Goal: Task Accomplishment & Management: Manage account settings

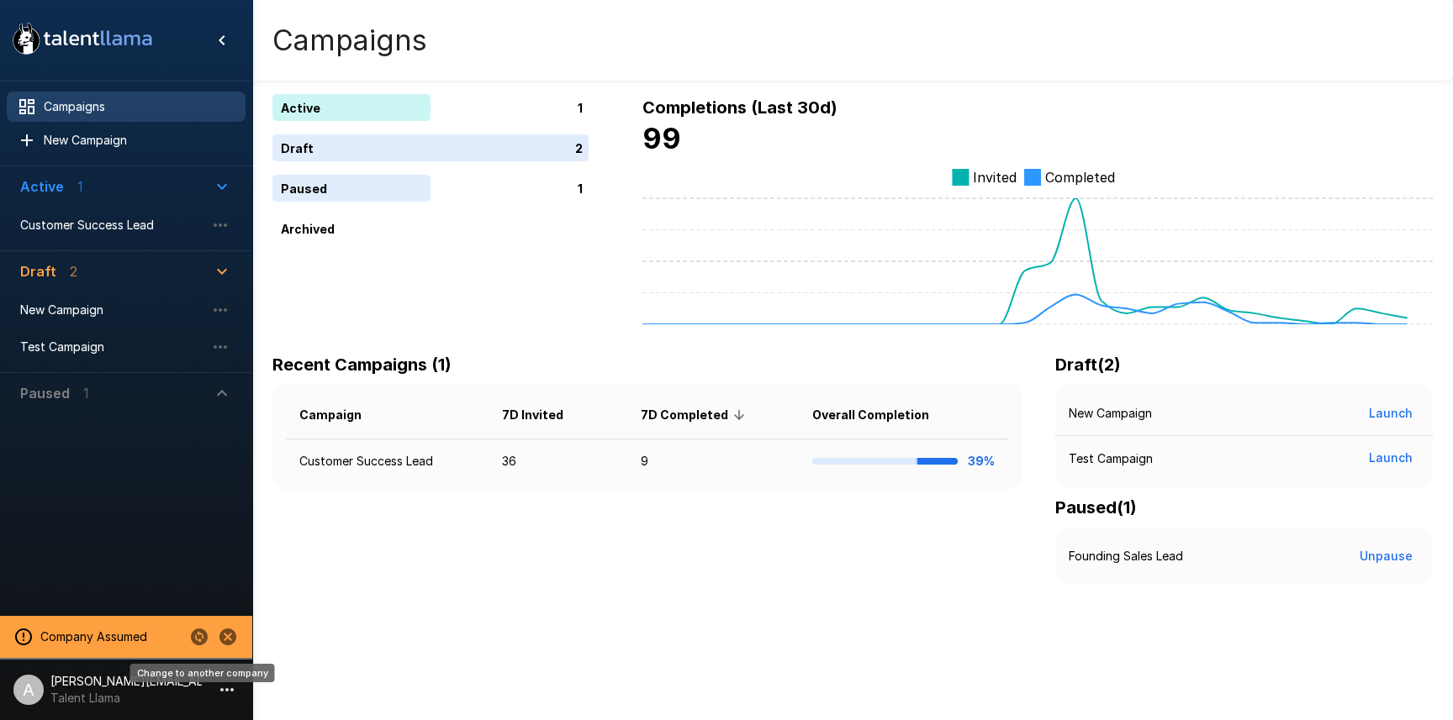
click at [204, 637] on icon "Change to another company" at bounding box center [199, 637] width 17 height 17
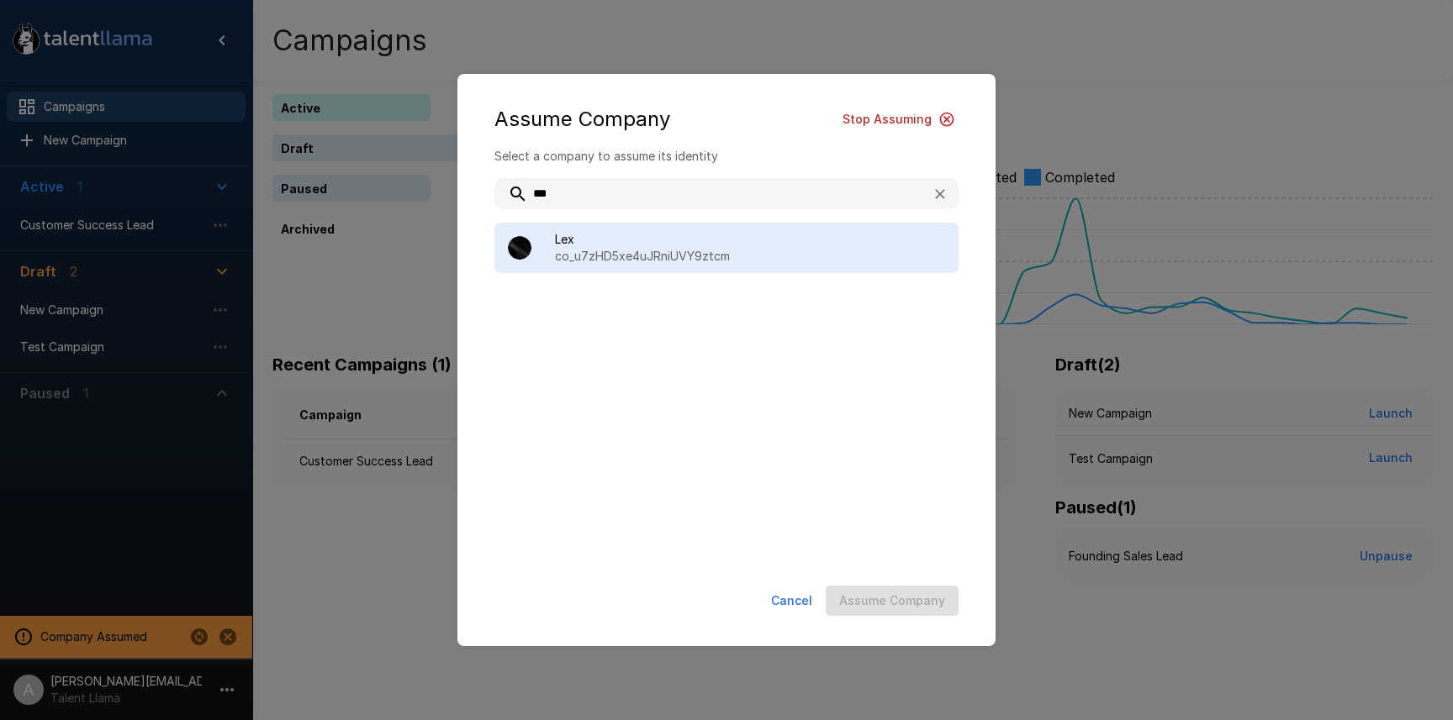
type input "***"
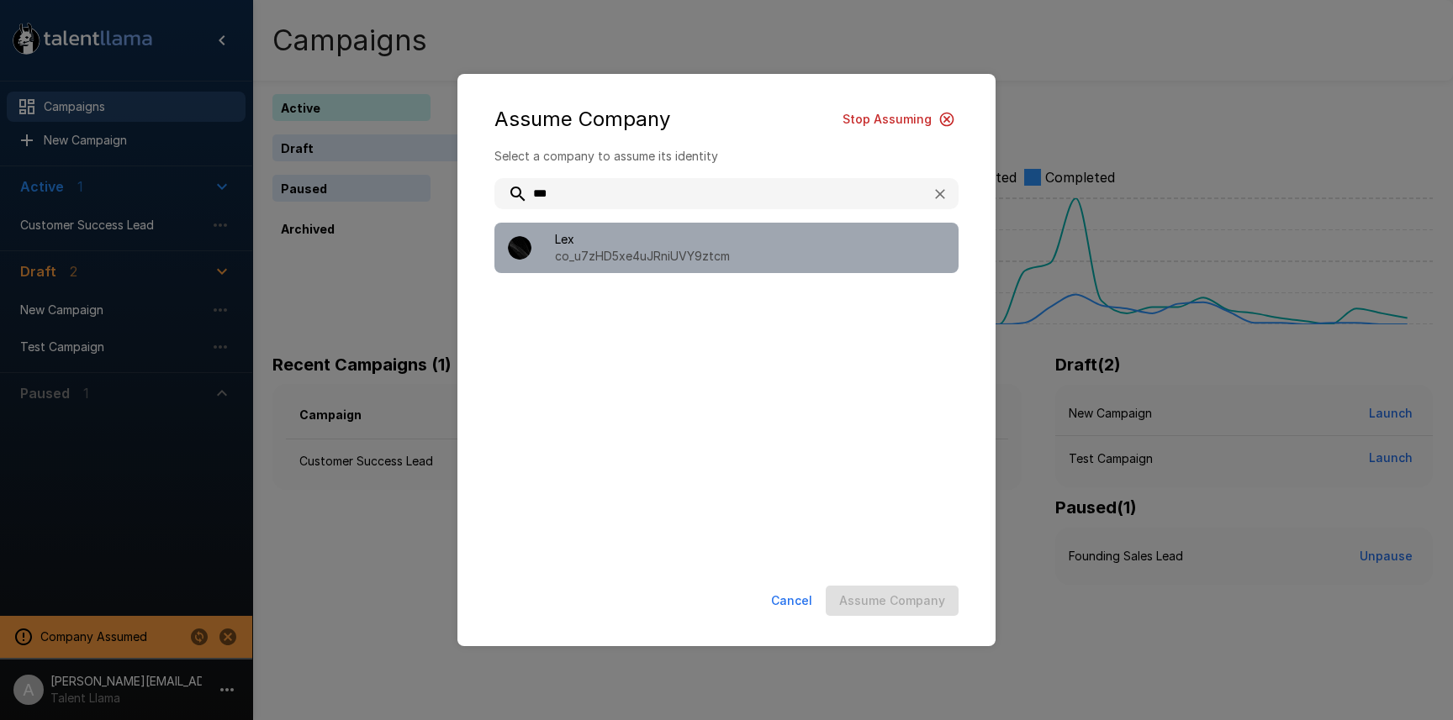
click at [653, 253] on p "co_u7zHD5xe4uJRniUVY9ztcm" at bounding box center [750, 256] width 390 height 17
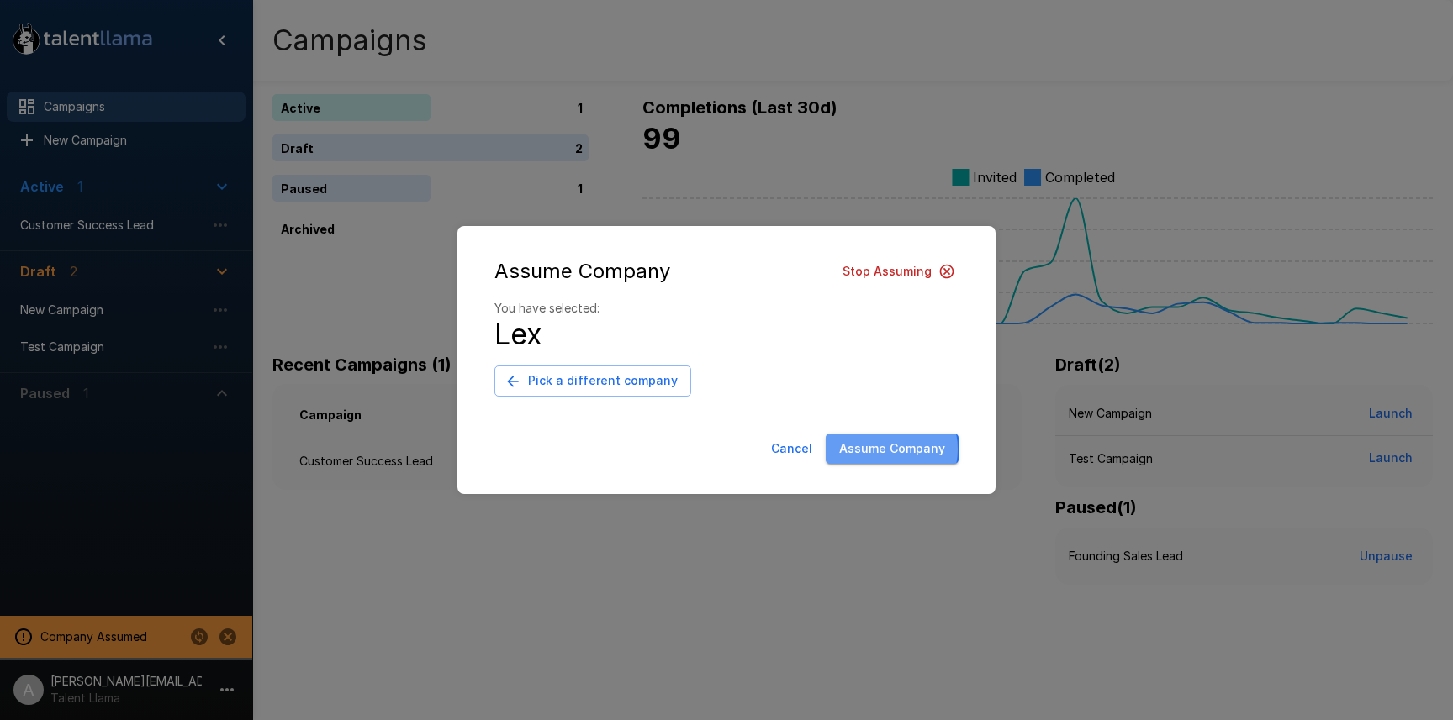
click at [891, 450] on button "Assume Company" at bounding box center [891, 449] width 133 height 31
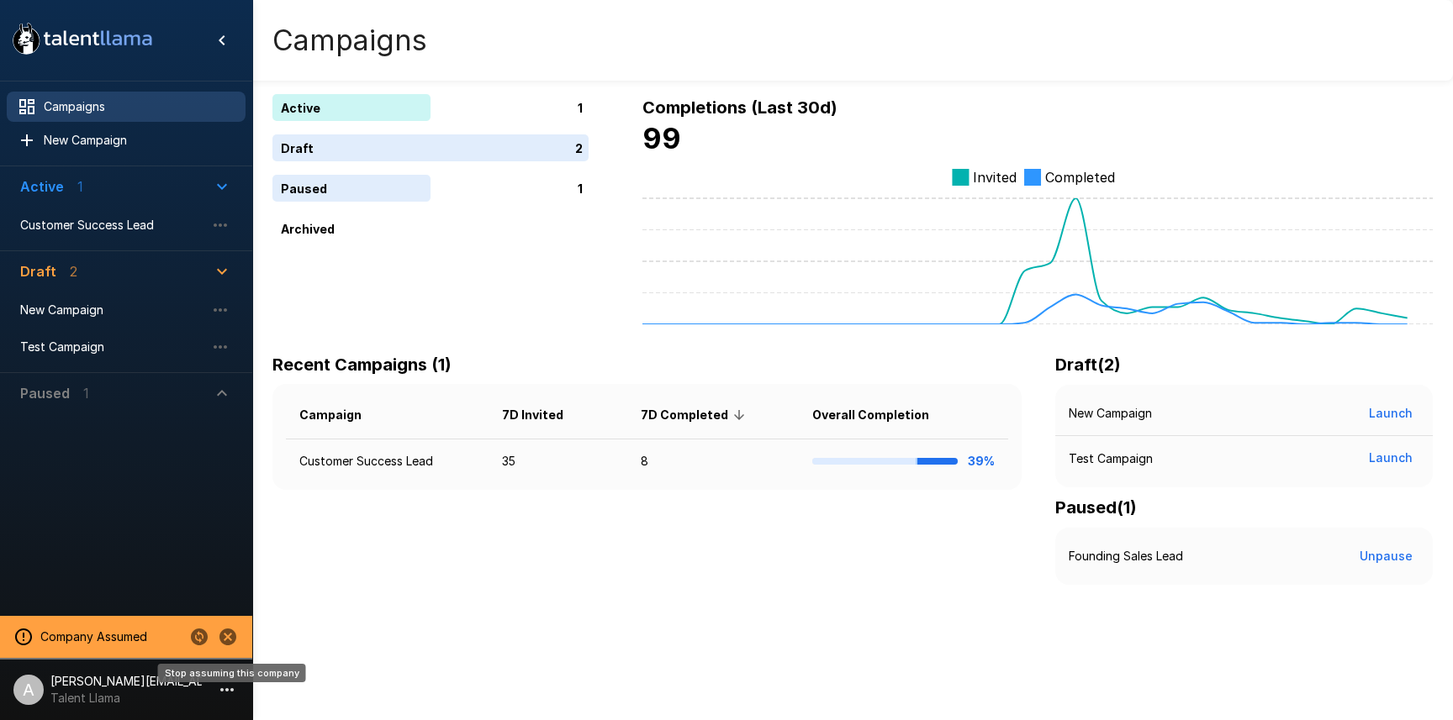
click at [228, 641] on icon "Stop assuming this company" at bounding box center [227, 637] width 17 height 17
click at [228, 691] on icon "button" at bounding box center [227, 690] width 20 height 20
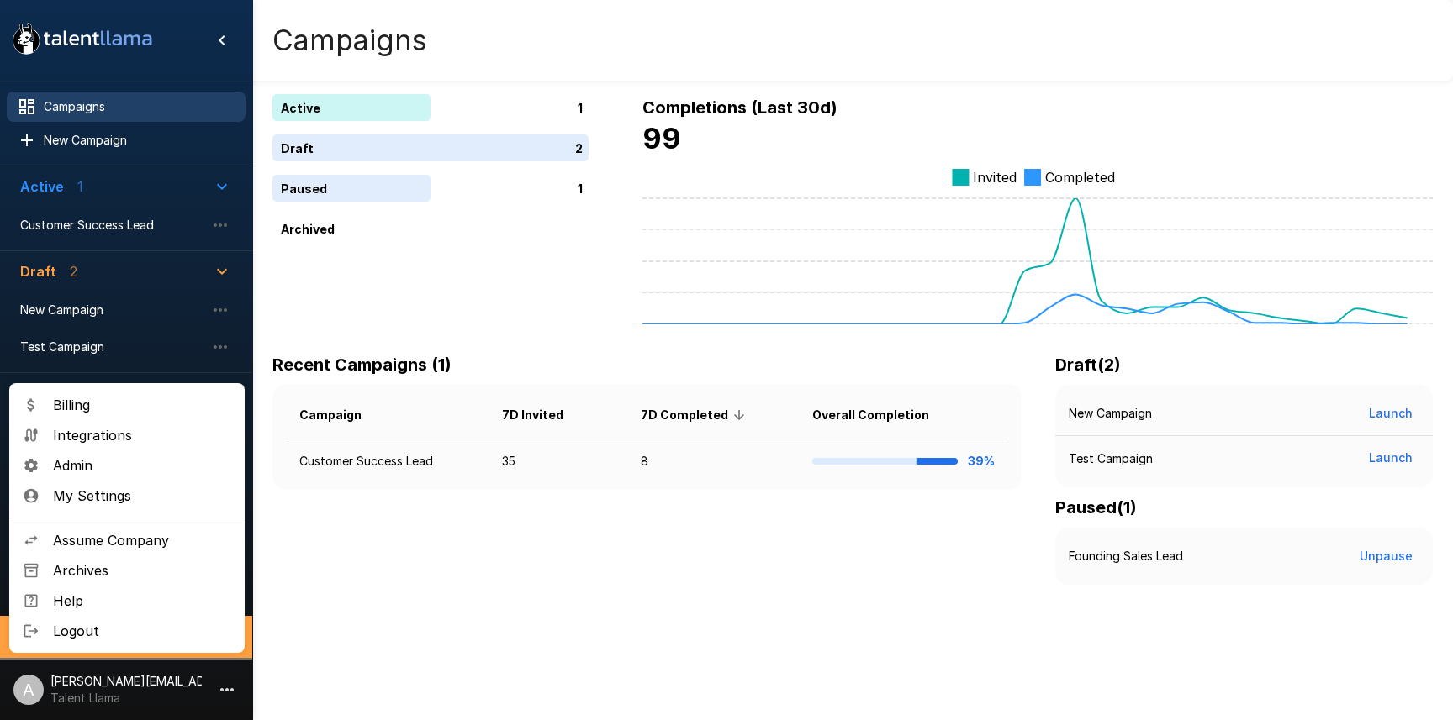
click at [146, 641] on li "Logout" at bounding box center [126, 631] width 235 height 30
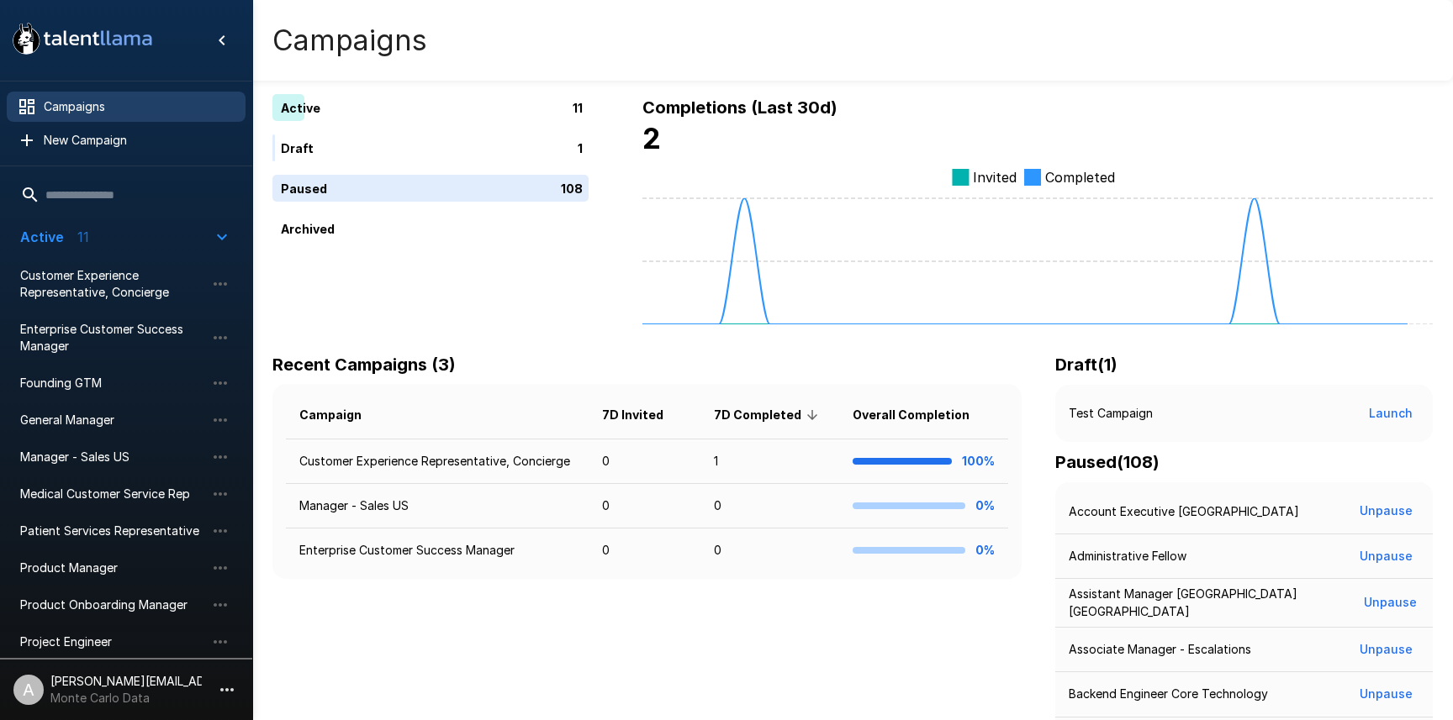
click at [224, 693] on icon "button" at bounding box center [227, 690] width 20 height 20
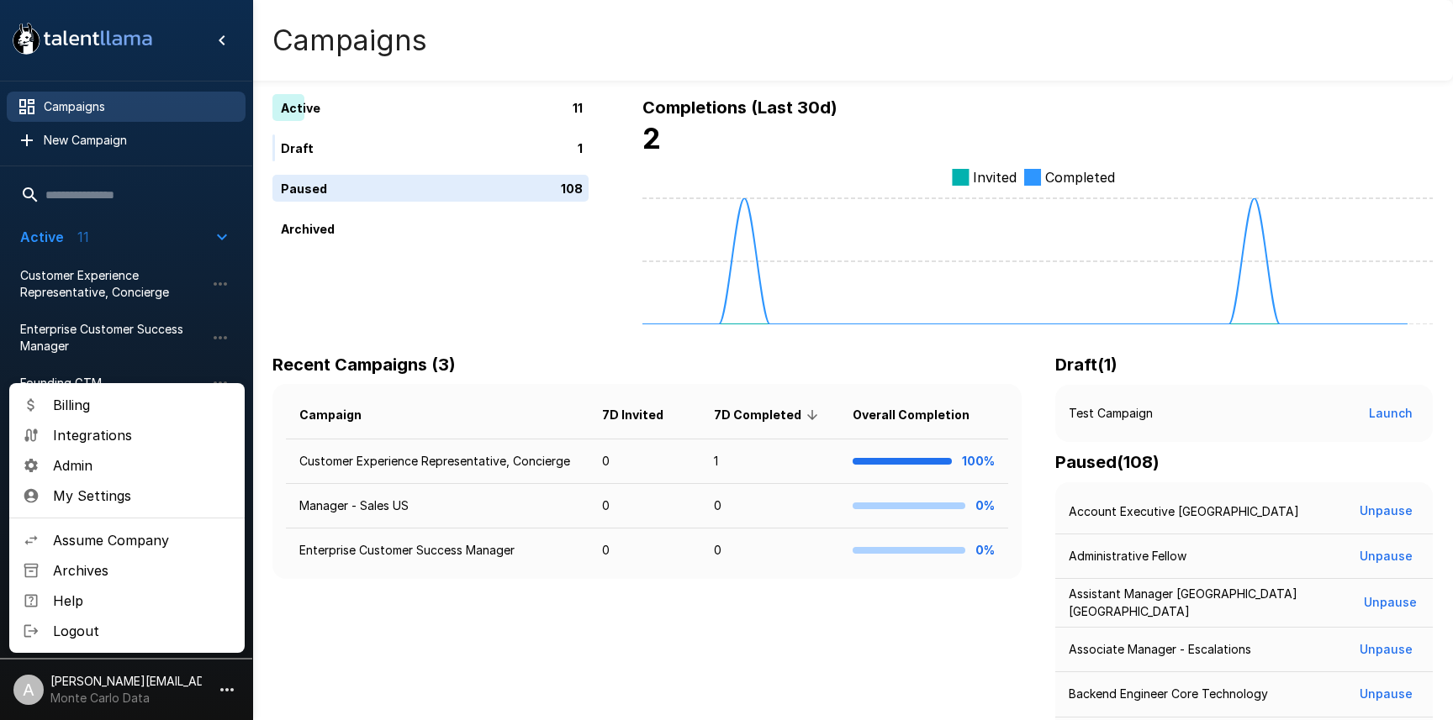
click at [129, 540] on span "Assume Company" at bounding box center [142, 540] width 178 height 20
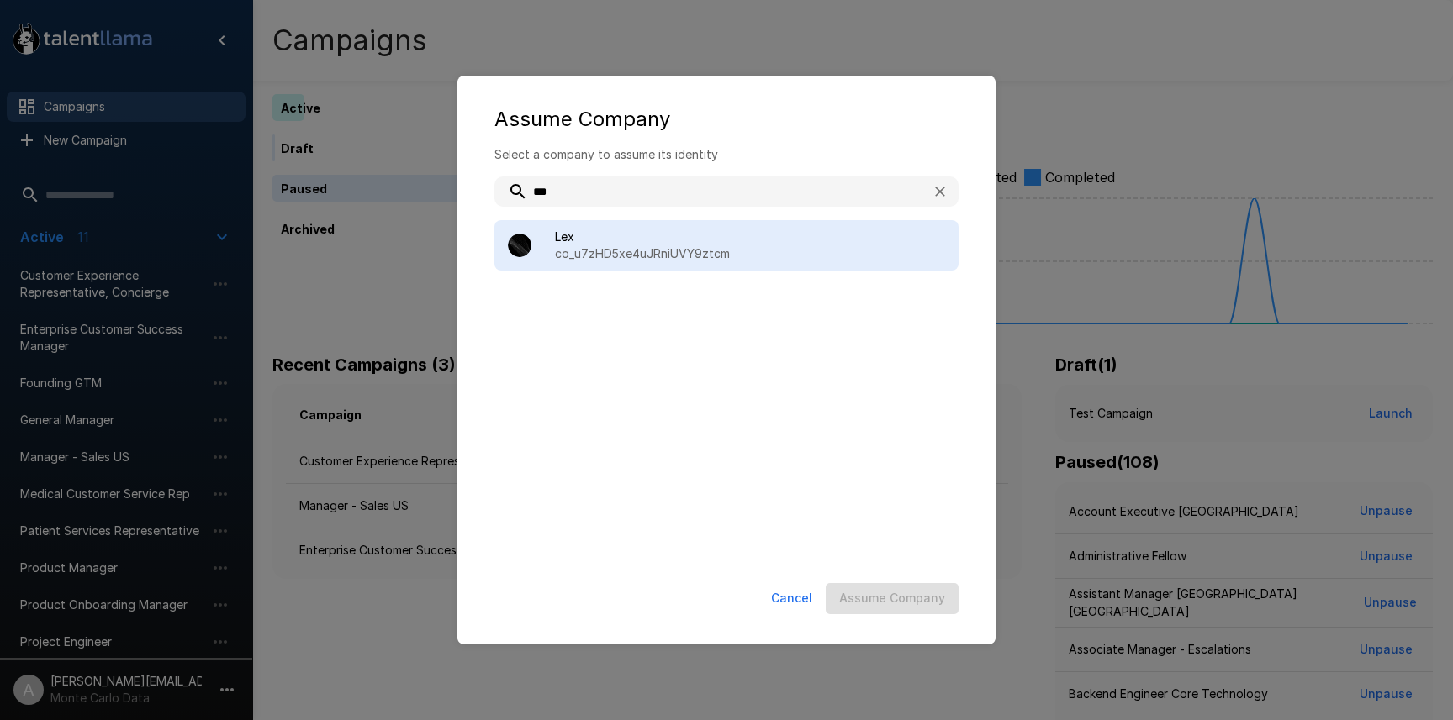
type input "***"
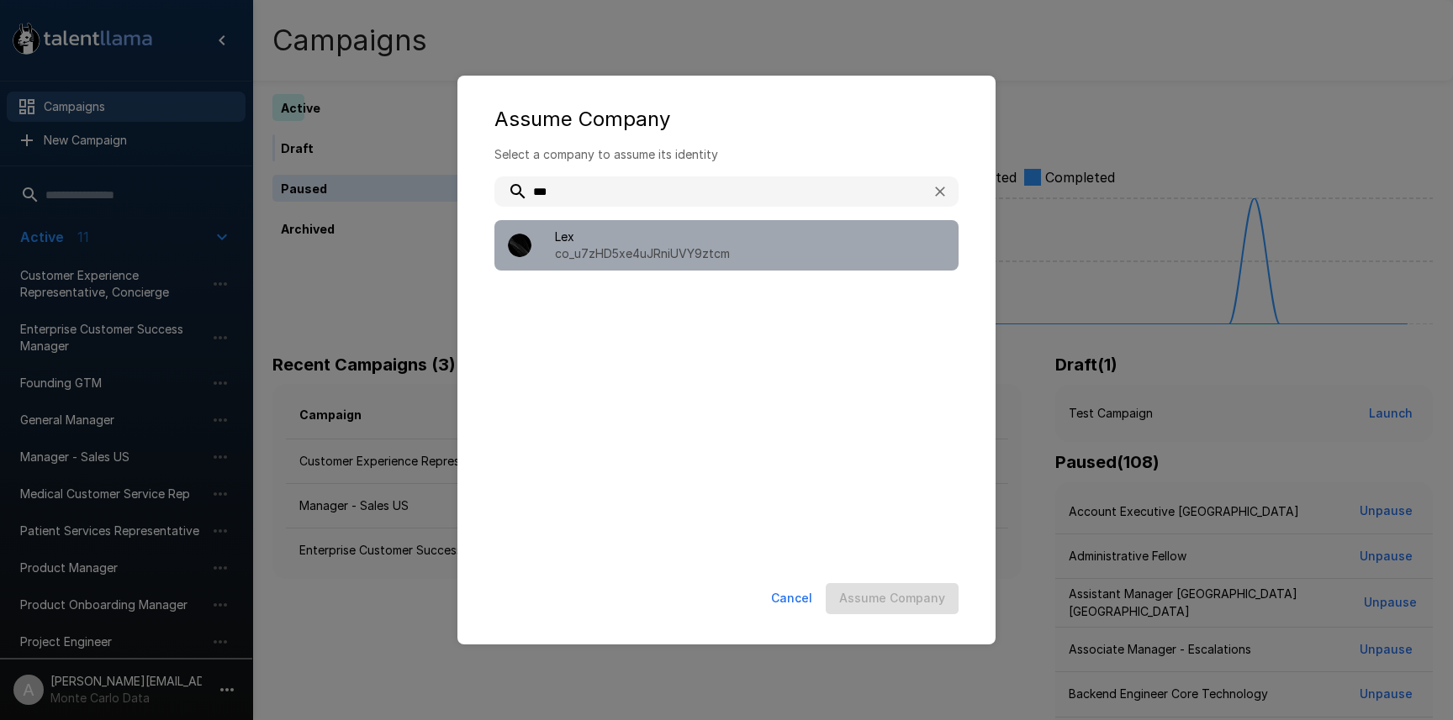
click at [630, 234] on span "Lex" at bounding box center [750, 237] width 390 height 17
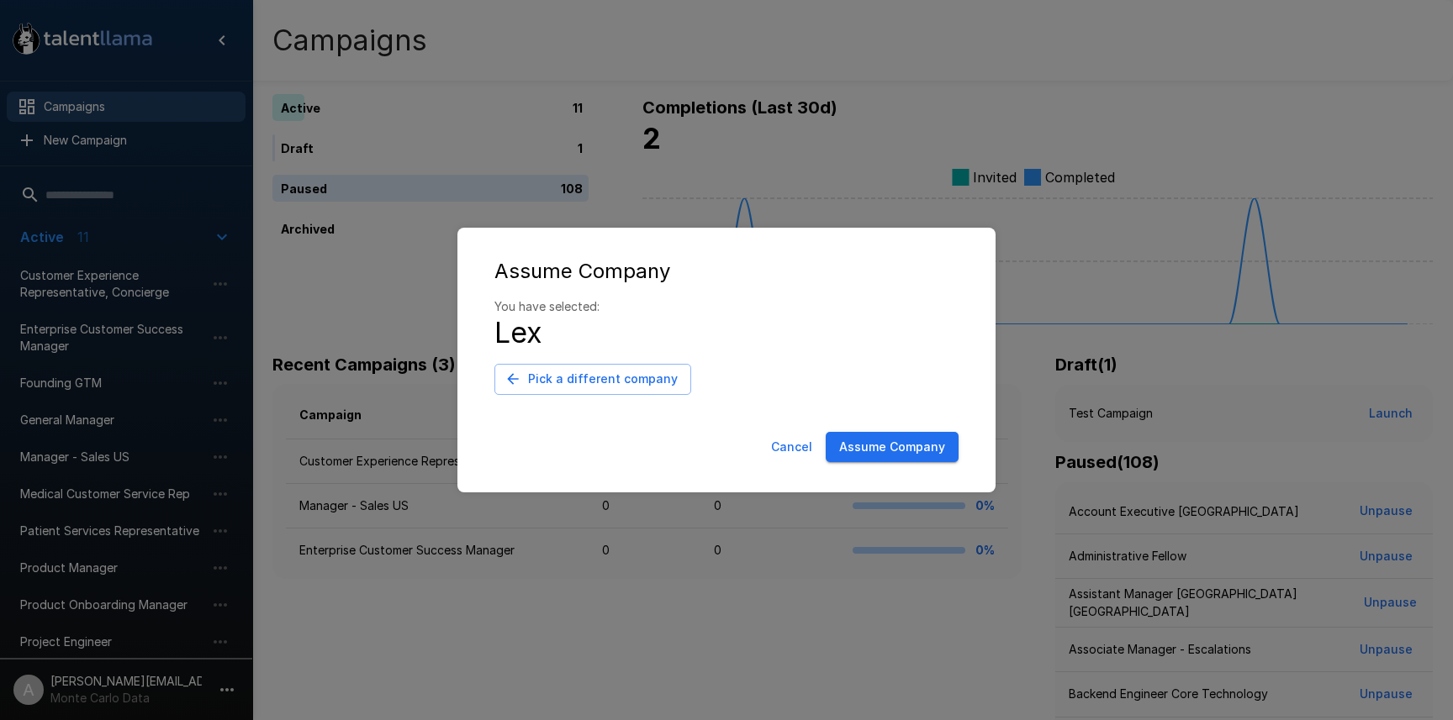
click at [878, 456] on button "Assume Company" at bounding box center [891, 447] width 133 height 31
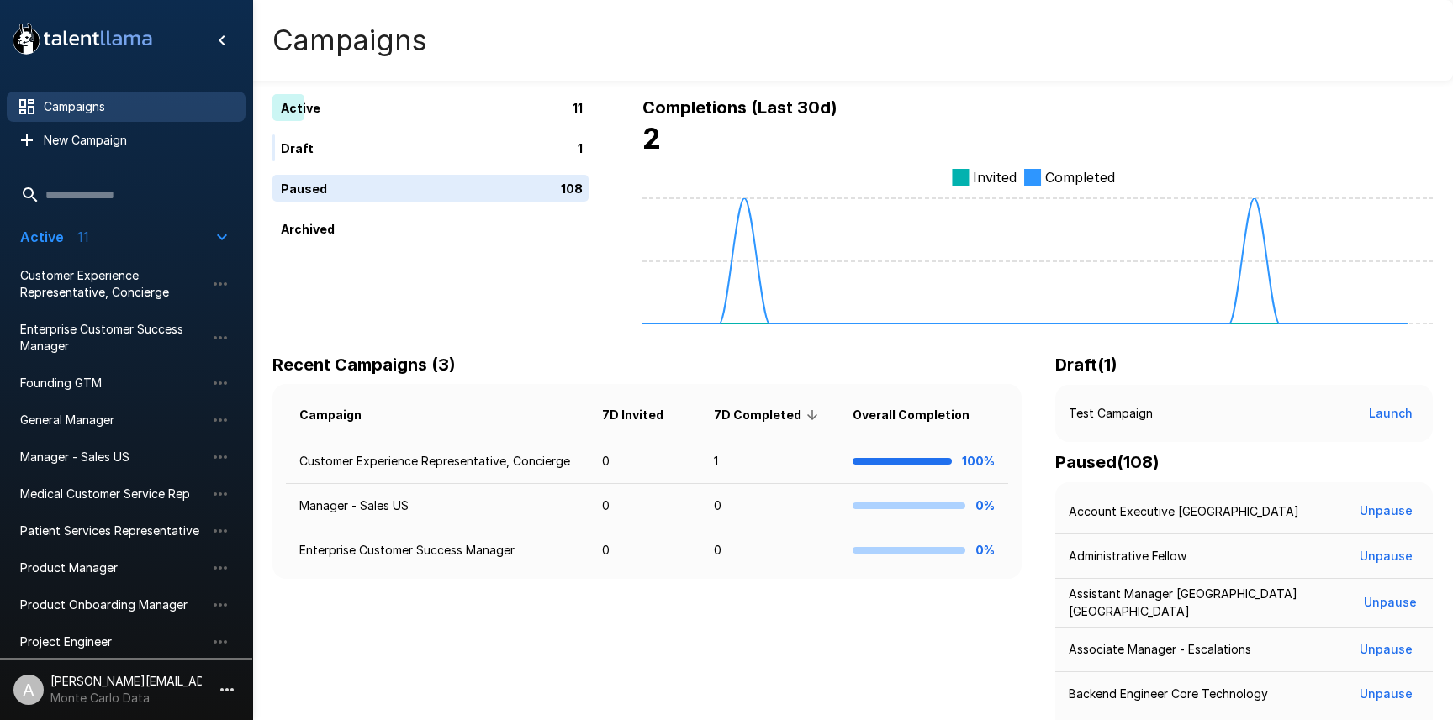
click at [231, 690] on icon "button" at bounding box center [226, 689] width 13 height 3
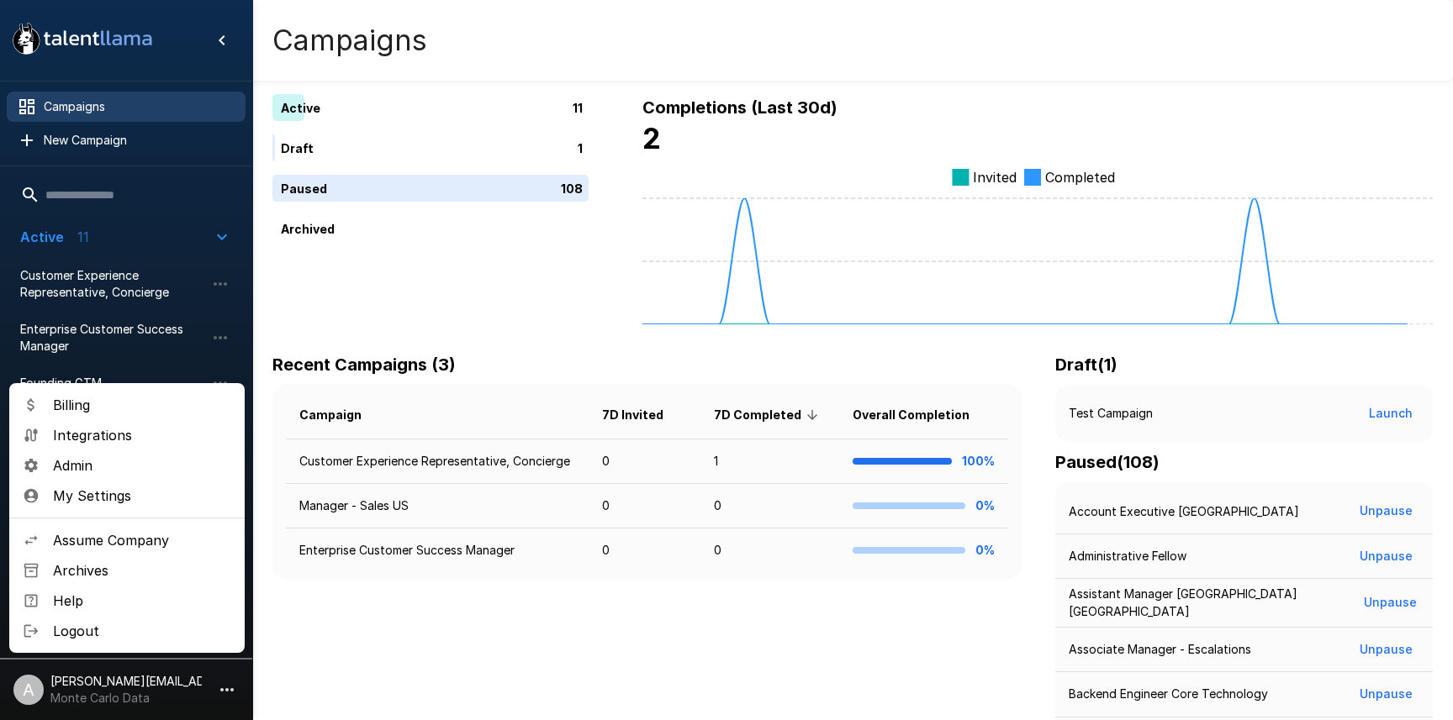
click at [165, 639] on span "Logout" at bounding box center [142, 631] width 178 height 20
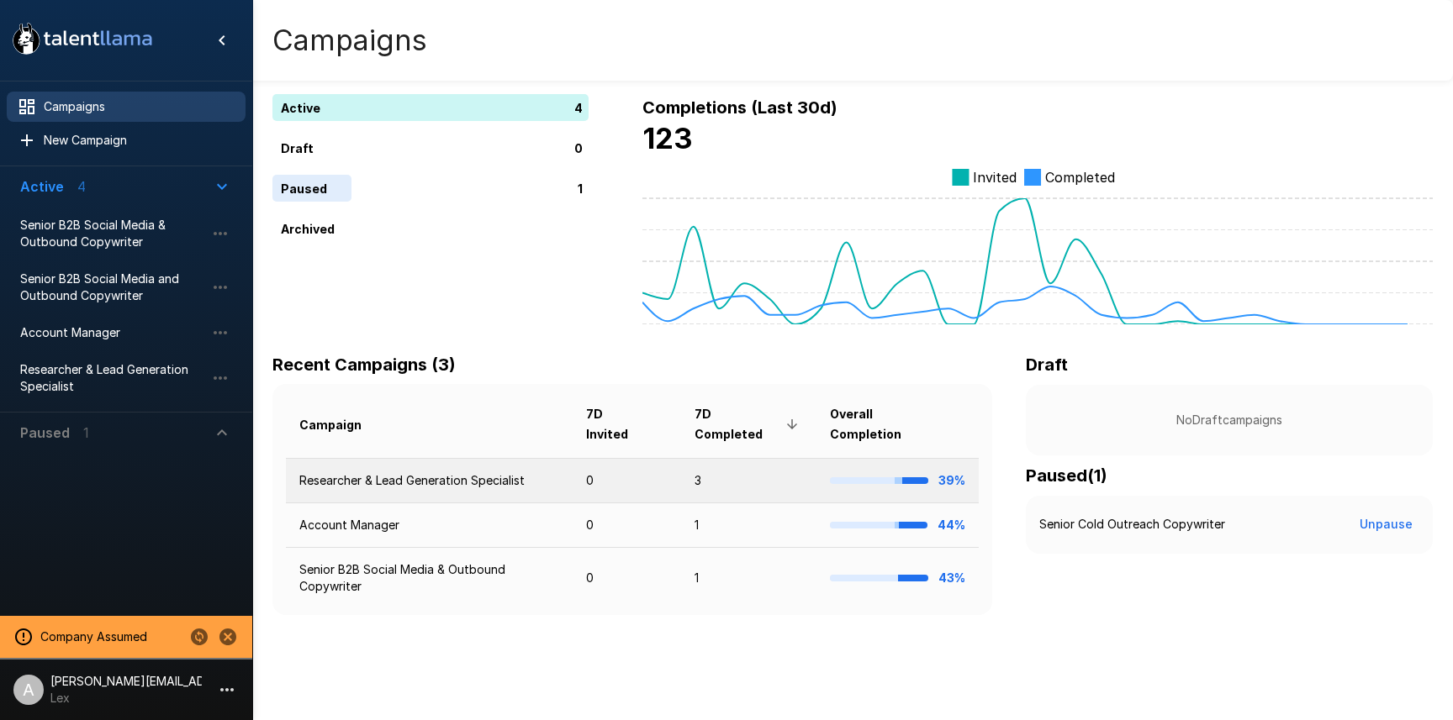
click at [749, 469] on td "3" at bounding box center [748, 480] width 135 height 45
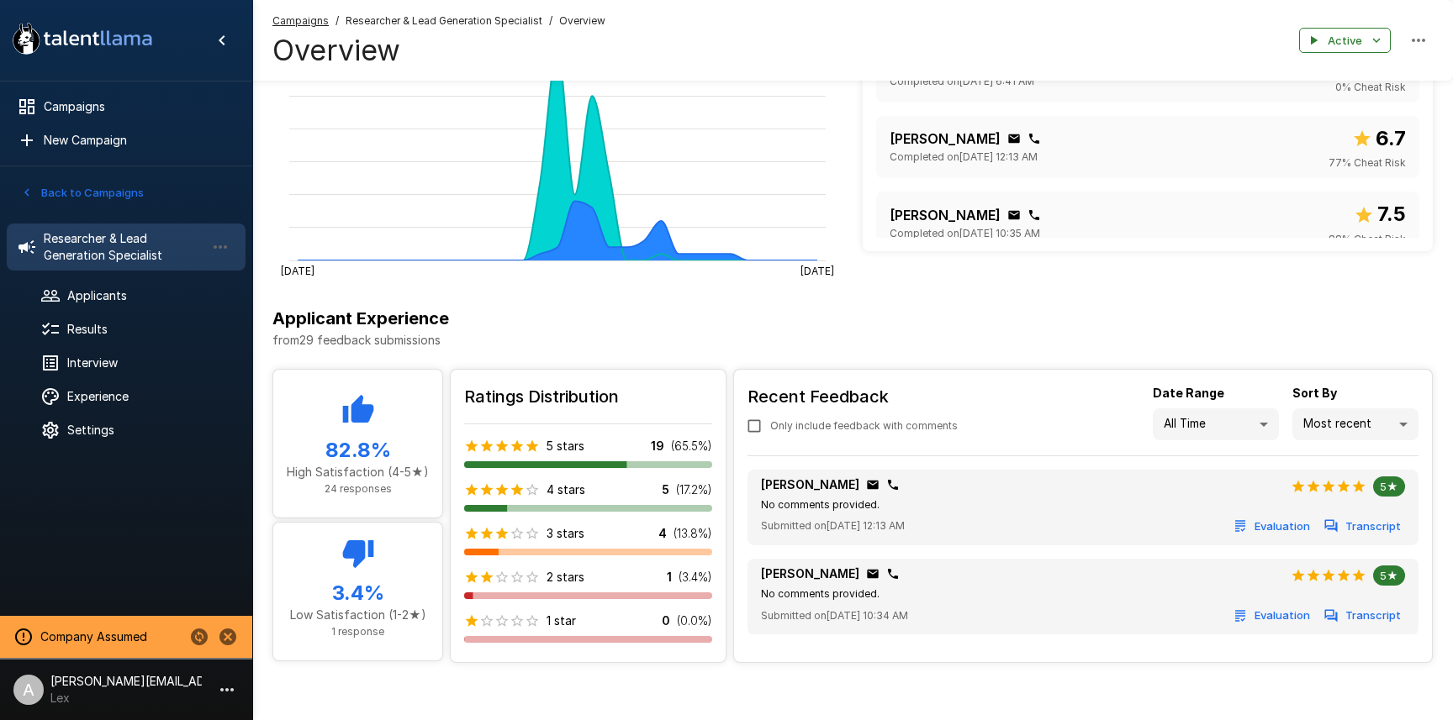
scroll to position [392, 0]
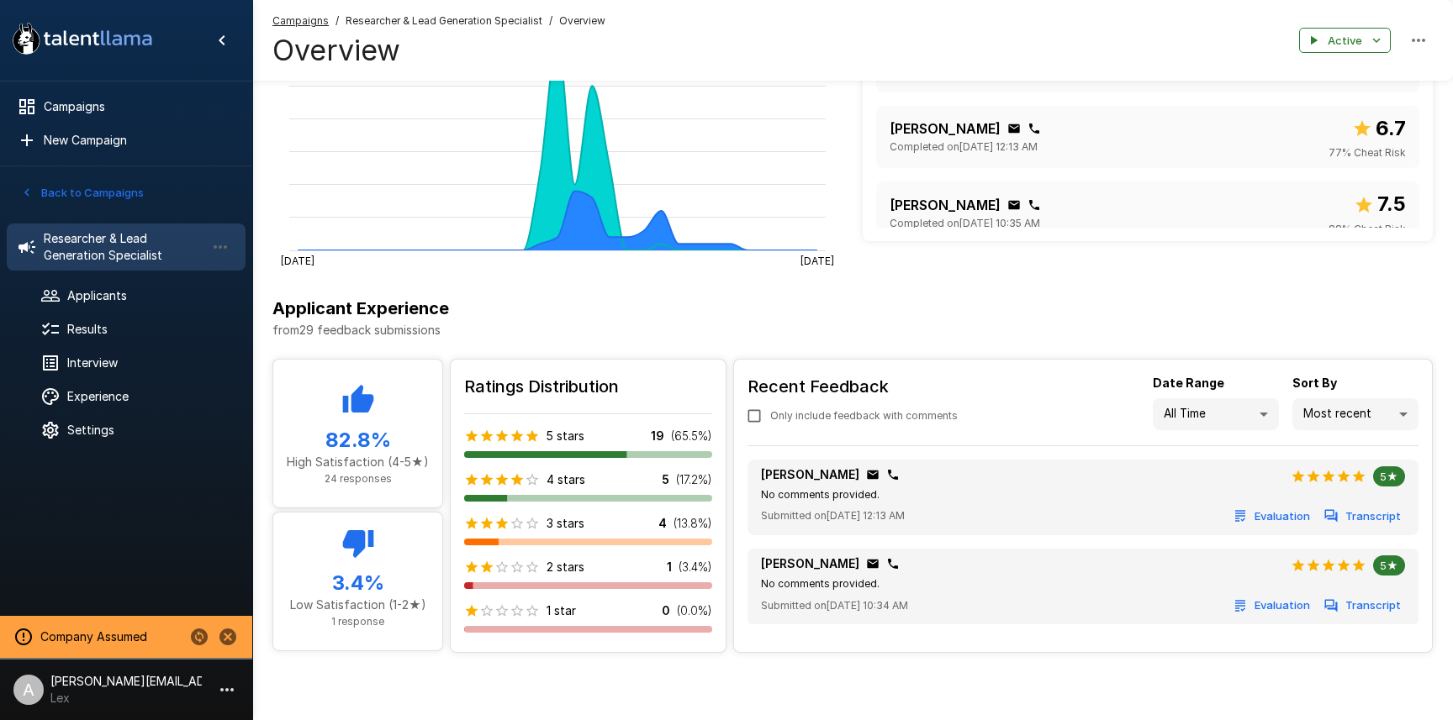
click at [1370, 504] on li "Lowest ratings" at bounding box center [1355, 513] width 126 height 30
type input "***"
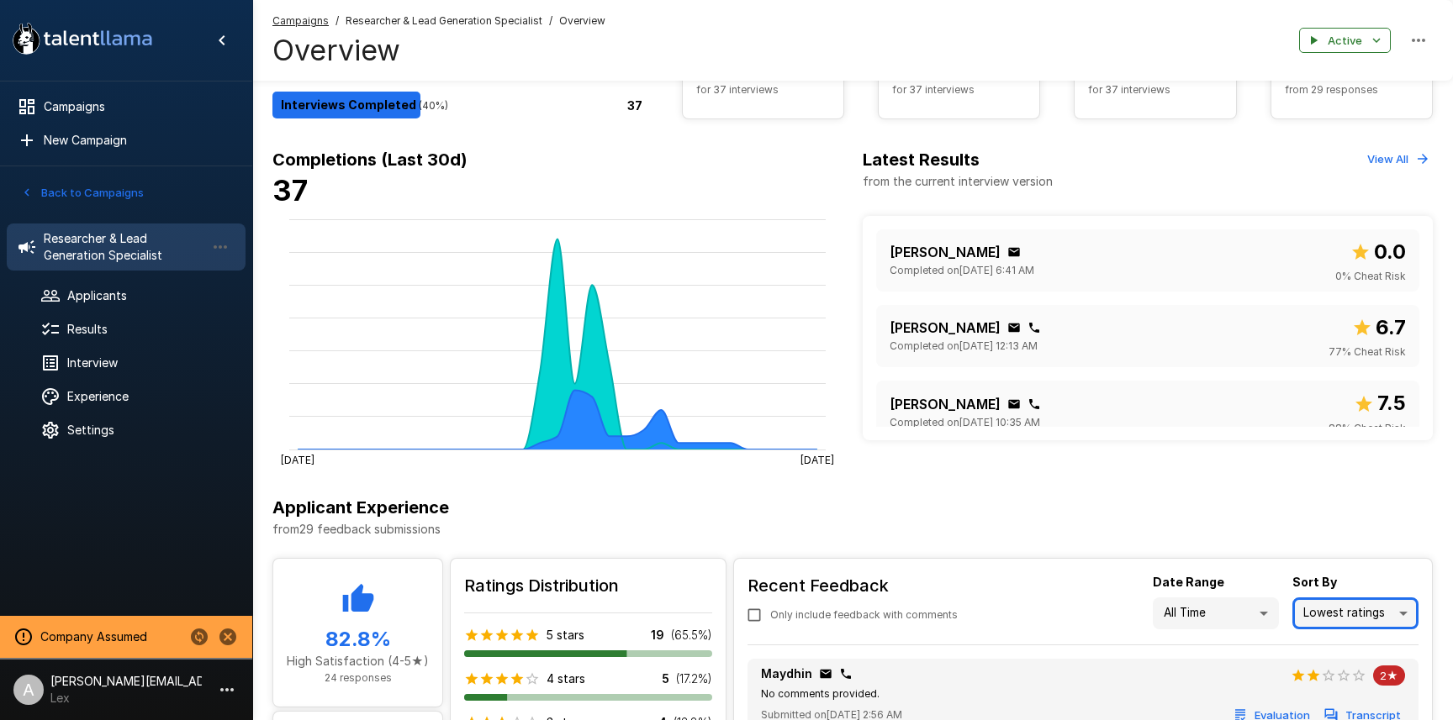
scroll to position [0, 0]
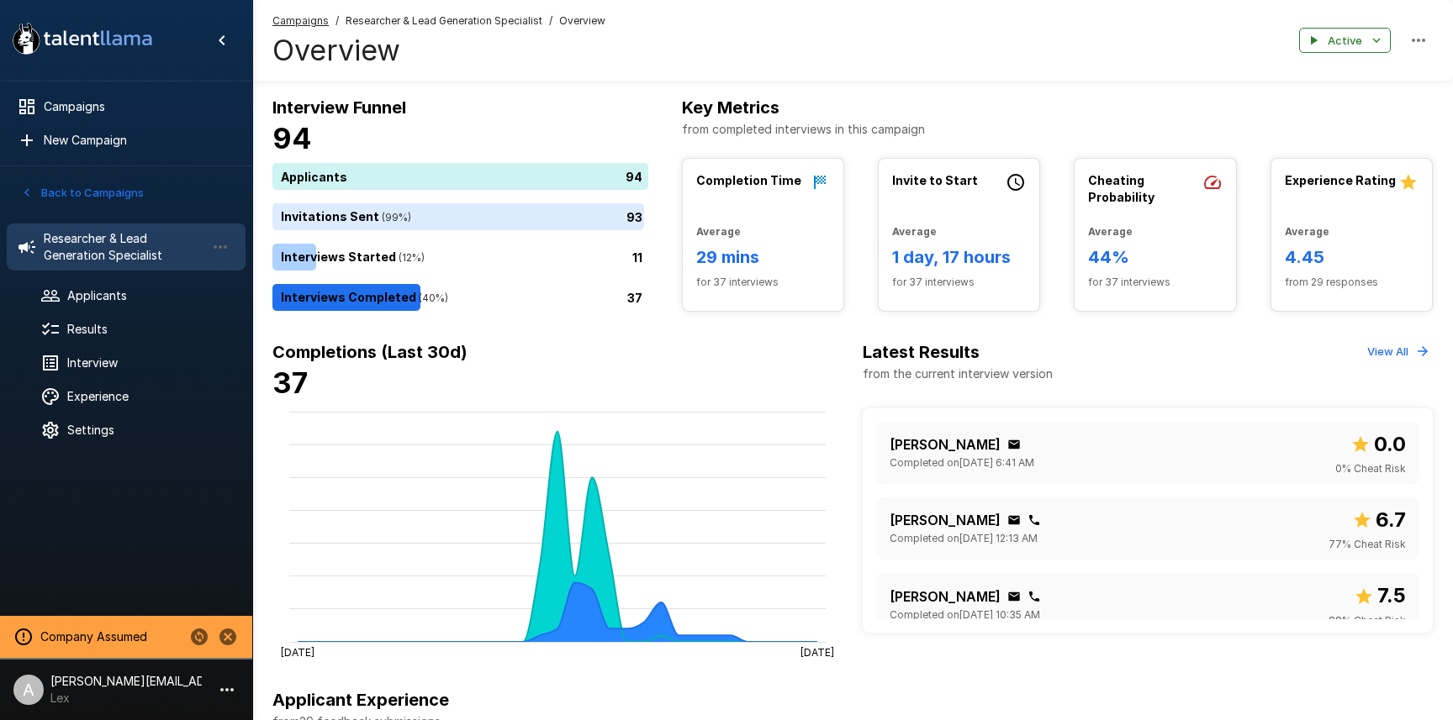
click at [759, 344] on h6 "Completions (Last 30d)" at bounding box center [557, 352] width 570 height 27
click at [115, 193] on button "Back to Campaigns" at bounding box center [82, 193] width 131 height 26
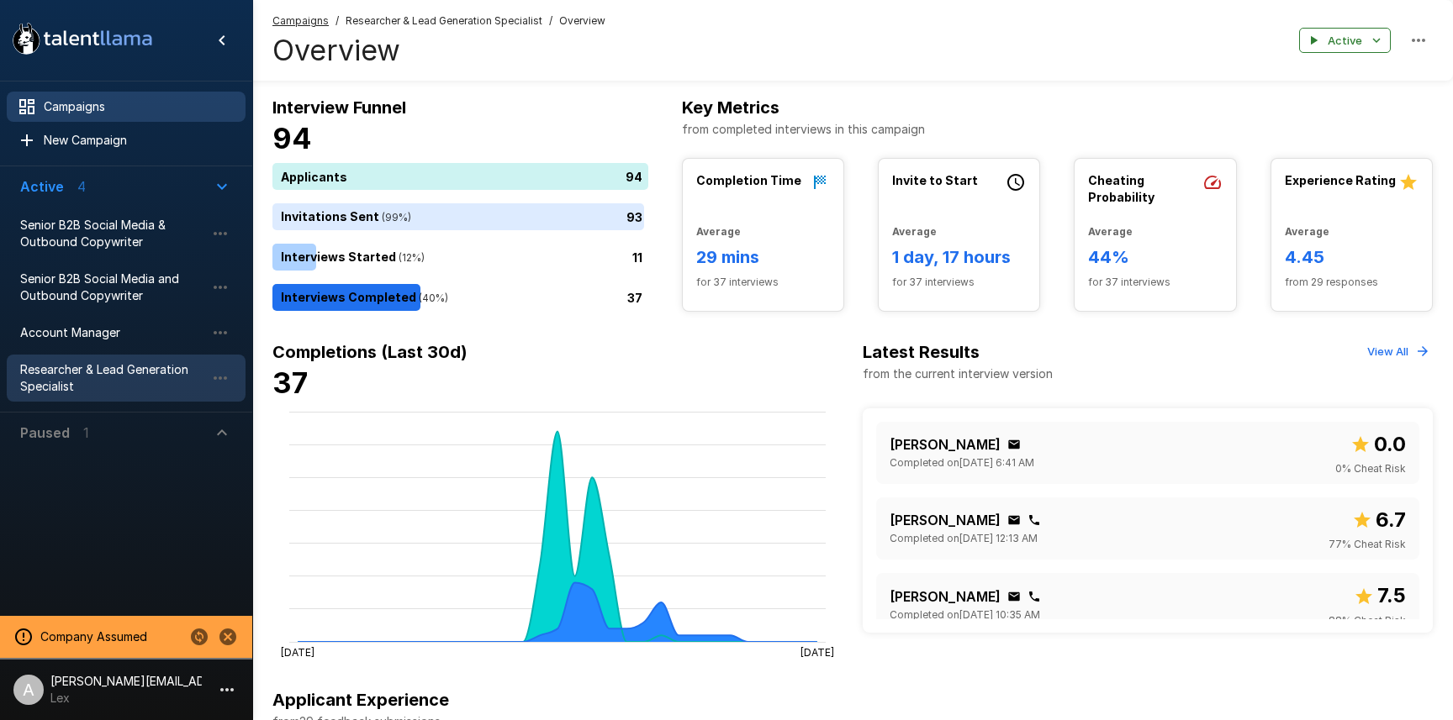
click at [97, 108] on span "Campaigns" at bounding box center [138, 106] width 188 height 17
